Goal: Find specific page/section: Find specific page/section

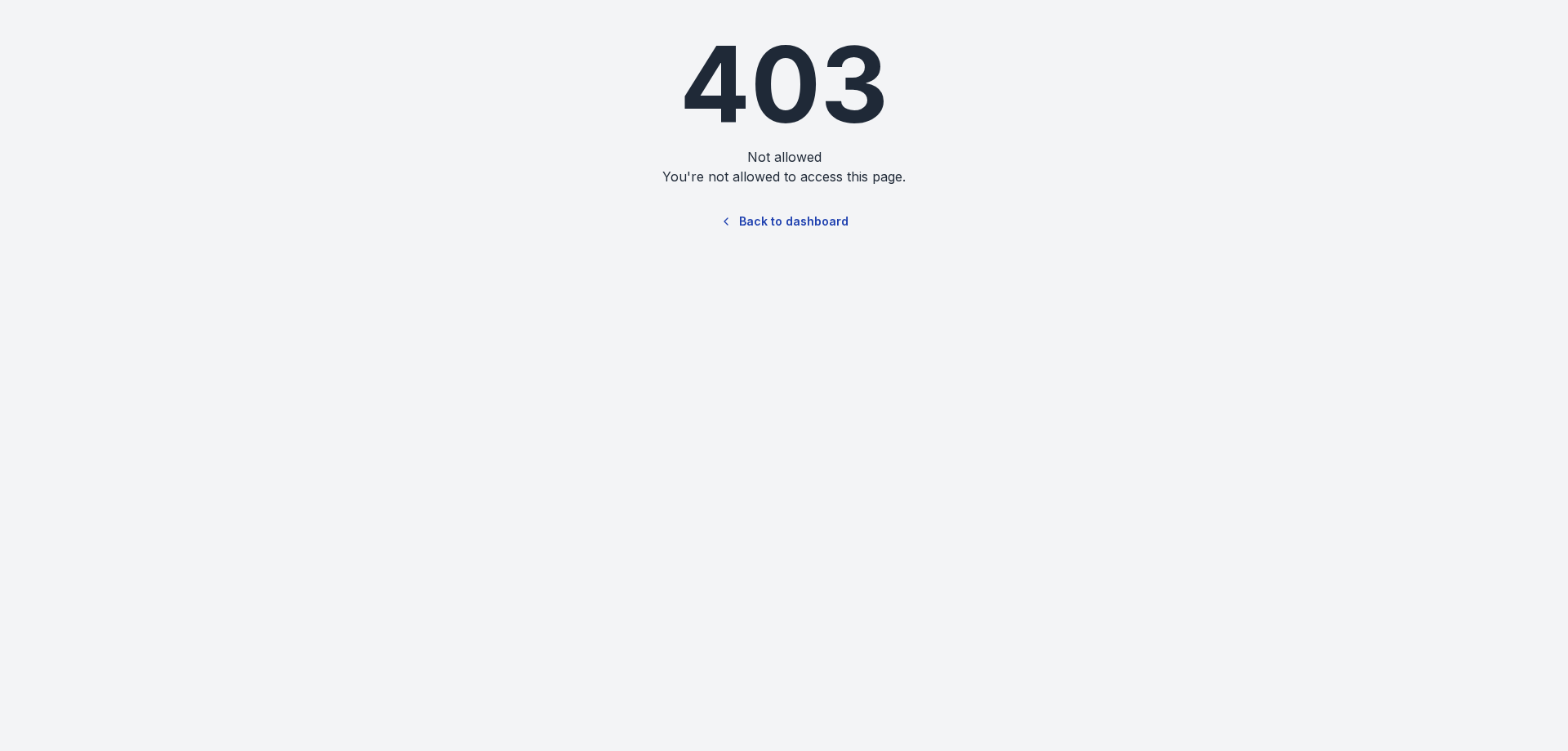
click at [752, 222] on link "Back to dashboard" at bounding box center [784, 222] width 157 height 37
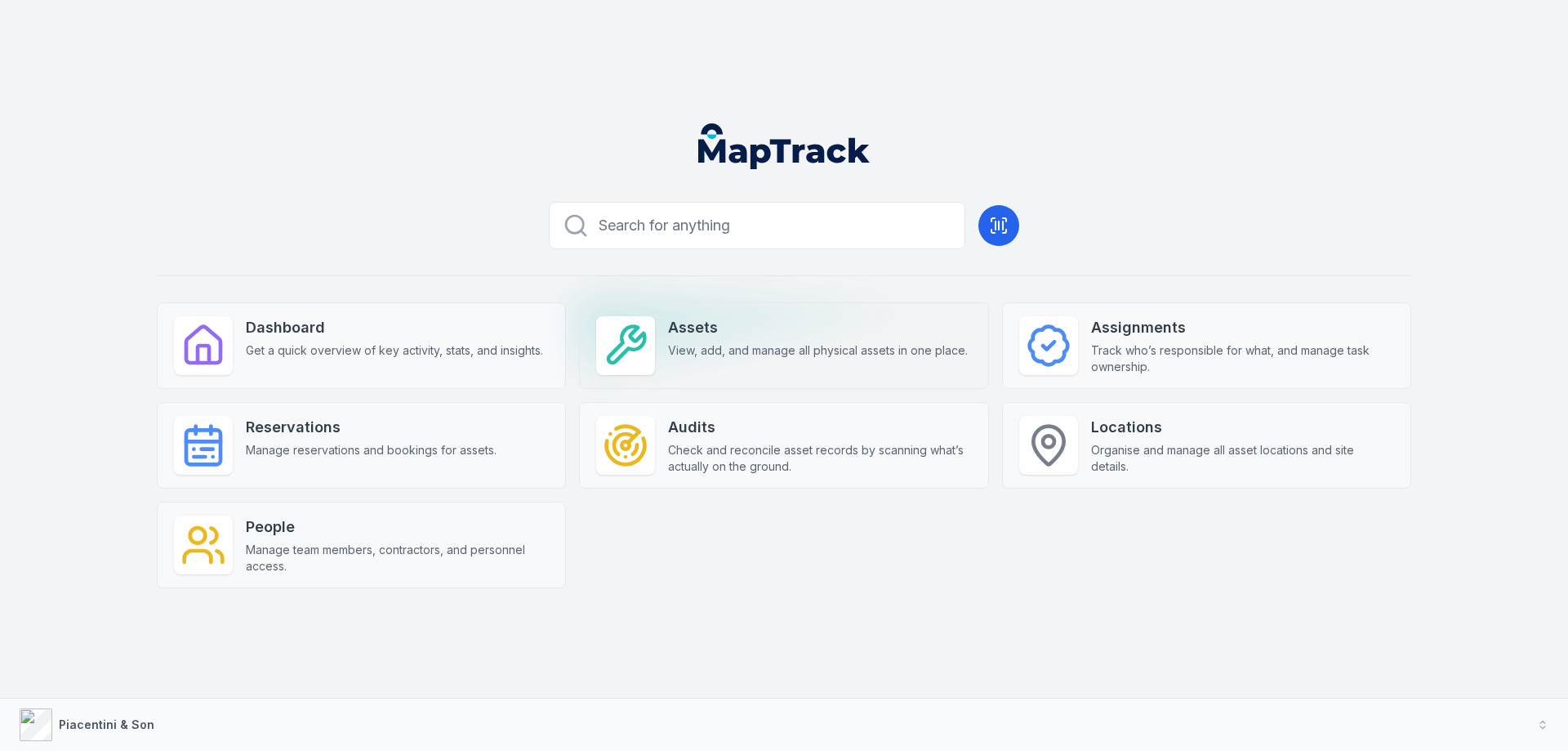
click at [705, 341] on div "Assets View, add, and manage all physical assets in one place." at bounding box center [818, 337] width 300 height 42
